Goal: Task Accomplishment & Management: Manage account settings

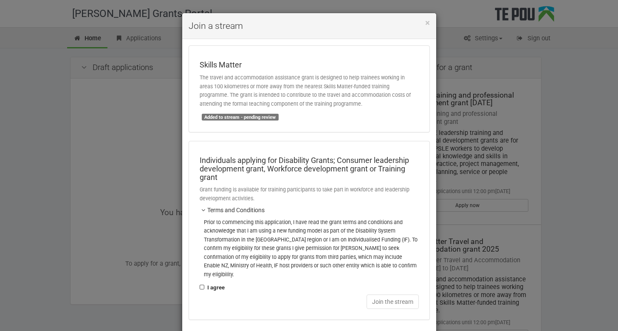
click at [304, 89] on p "The travel and accommodation assistance grant is designed to help trainees work…" at bounding box center [309, 90] width 219 height 35
click at [425, 21] on span "×" at bounding box center [427, 23] width 5 height 10
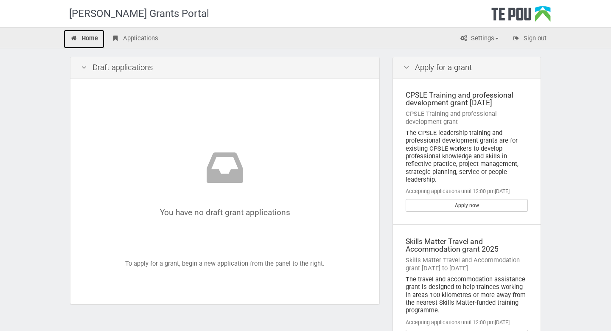
click at [88, 39] on link "Home" at bounding box center [84, 39] width 41 height 19
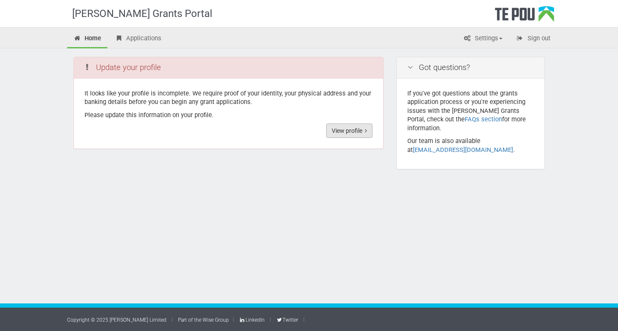
click at [349, 127] on link "View profile" at bounding box center [349, 131] width 46 height 14
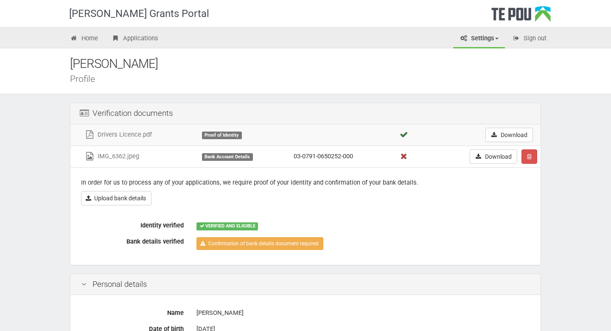
click at [223, 157] on div "Bank Account Details" at bounding box center [227, 157] width 51 height 8
click at [155, 183] on p "In order for us to process any of your applications, we require proof of your i…" at bounding box center [305, 182] width 449 height 9
click at [232, 156] on div "Bank Account Details" at bounding box center [227, 157] width 51 height 8
click at [106, 154] on link "IMG_6362.jpeg" at bounding box center [111, 156] width 54 height 8
click at [92, 157] on icon at bounding box center [89, 156] width 11 height 6
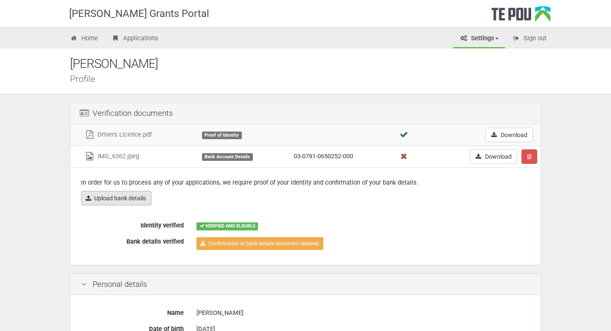
click at [136, 198] on link "Upload bank details" at bounding box center [116, 198] width 70 height 14
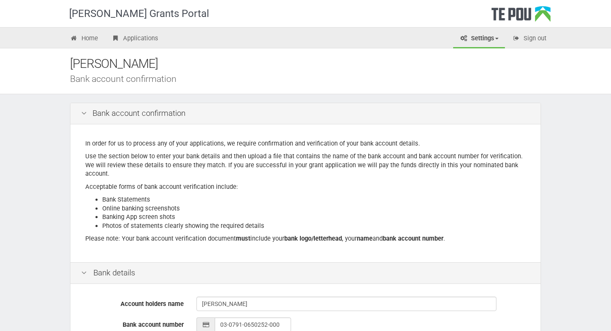
click at [253, 102] on div "Bank account confirmation In order for us to process any of your applications, …" at bounding box center [305, 300] width 497 height 413
